Goal: Check status: Check status

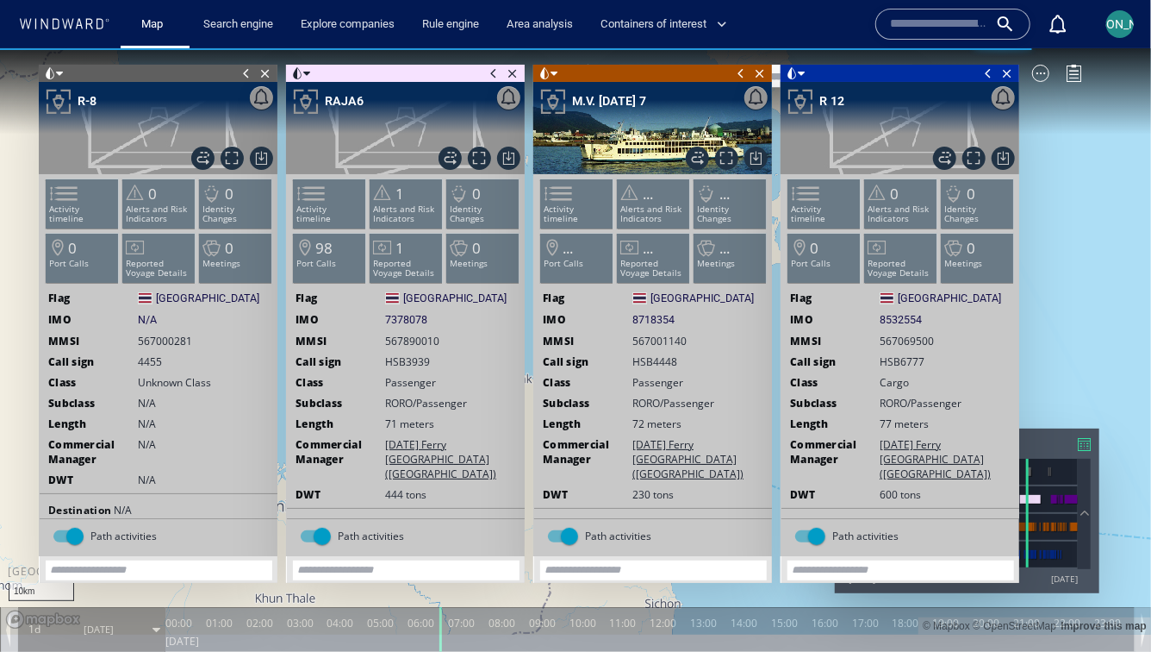
click at [496, 78] on span at bounding box center [493, 72] width 19 height 17
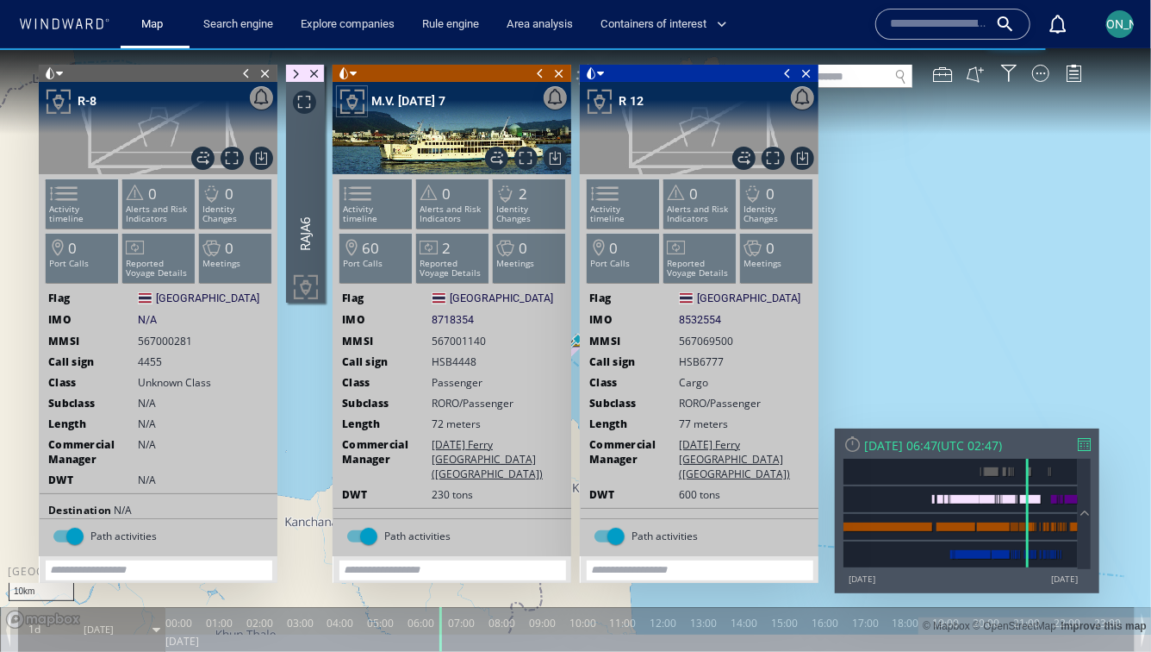
click at [539, 72] on span at bounding box center [540, 72] width 19 height 17
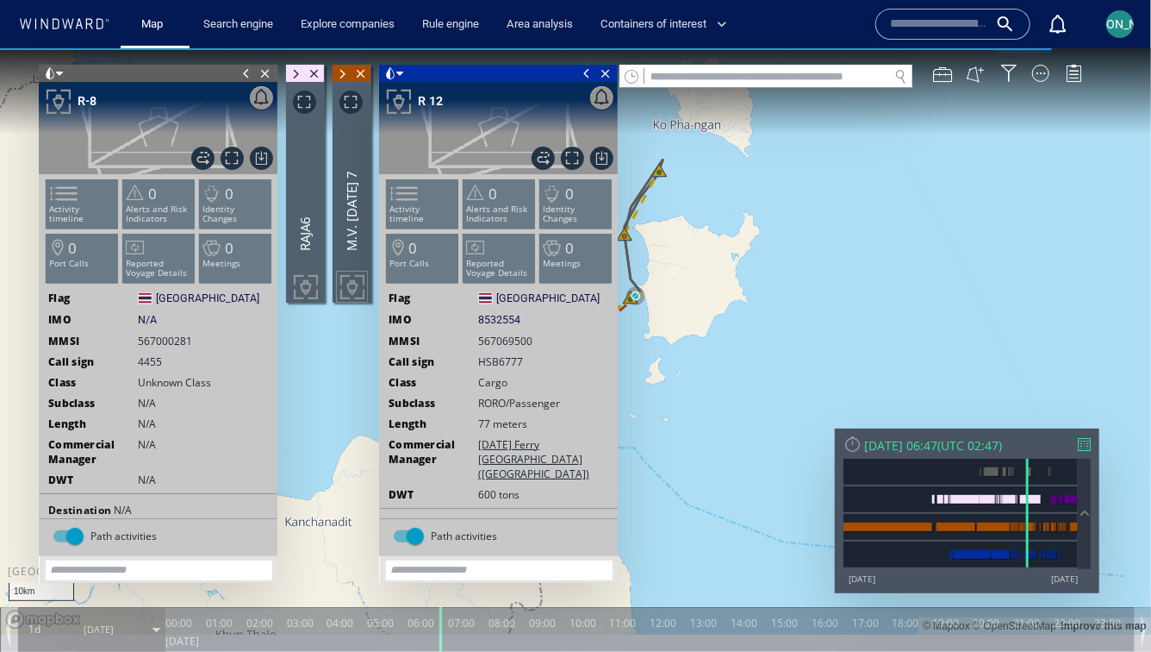
click at [586, 70] on span at bounding box center [586, 72] width 19 height 17
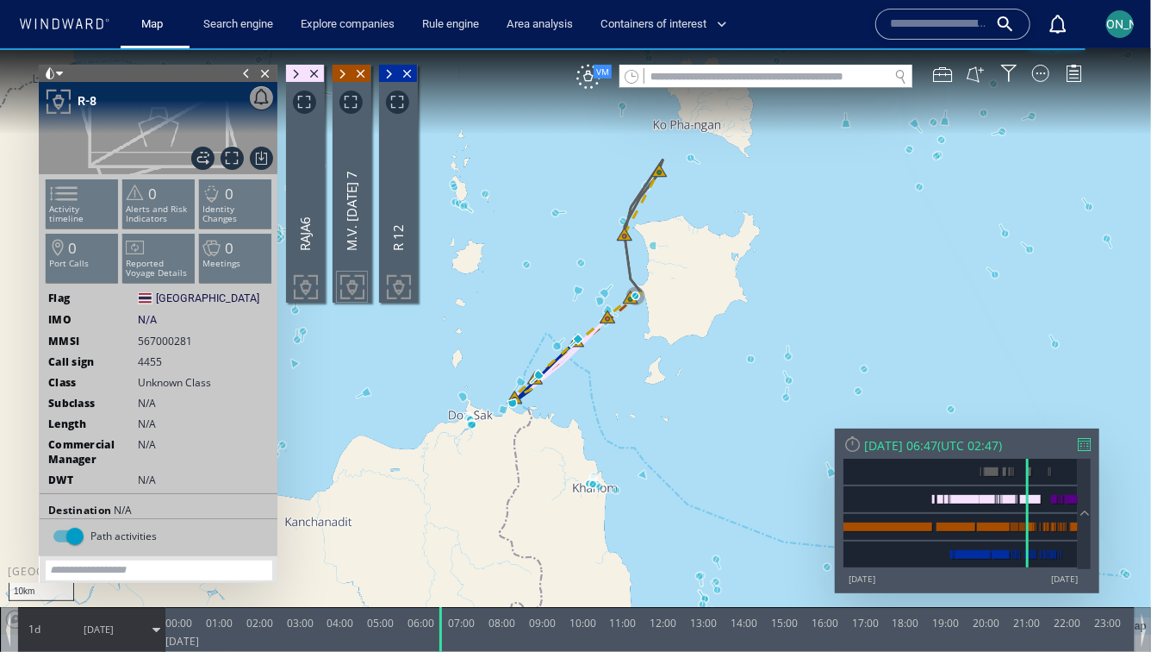
drag, startPoint x: 541, startPoint y: 140, endPoint x: 599, endPoint y: 172, distance: 66.0
click at [599, 172] on canvas "Map" at bounding box center [575, 340] width 1151 height 586
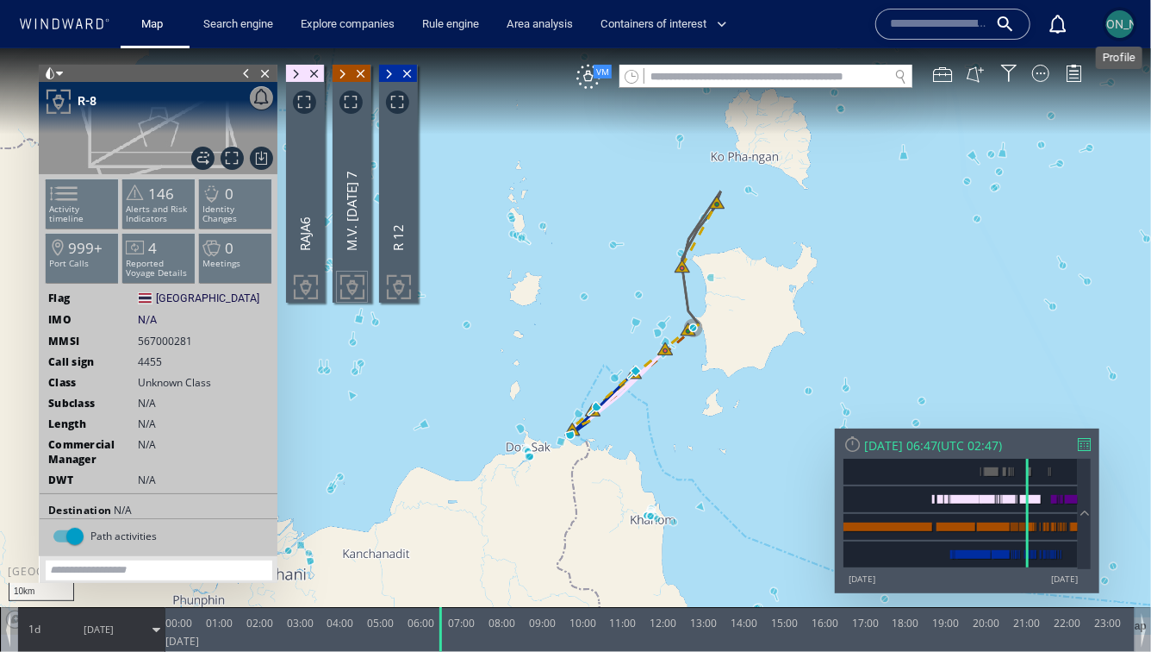
click at [1122, 15] on div "[PERSON_NAME]" at bounding box center [1121, 24] width 92 height 21
